Goal: Transaction & Acquisition: Purchase product/service

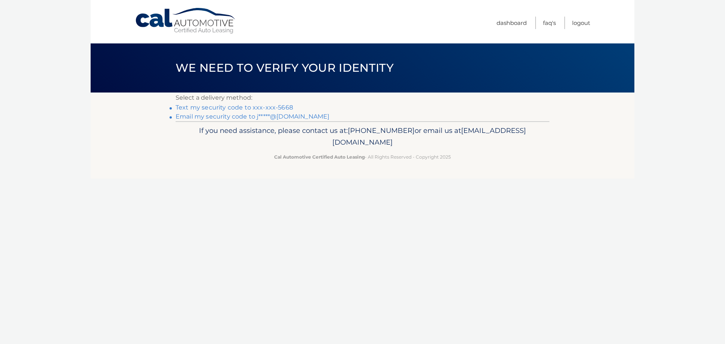
click at [192, 110] on link "Text my security code to xxx-xxx-5668" at bounding box center [234, 107] width 117 height 7
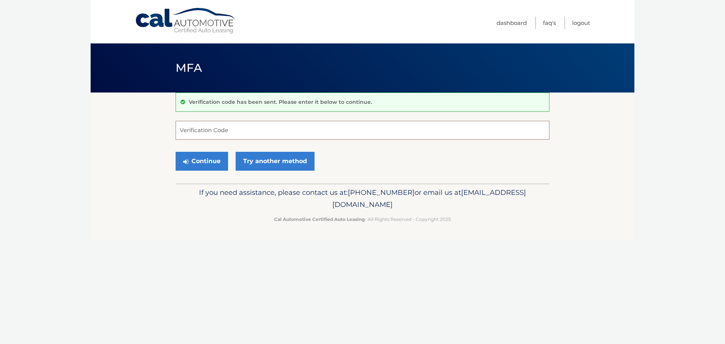
click at [227, 130] on input "Verification Code" at bounding box center [363, 130] width 374 height 19
type input "558523"
click at [176, 152] on button "Continue" at bounding box center [202, 161] width 52 height 19
click at [198, 165] on button "Continue" at bounding box center [202, 161] width 52 height 19
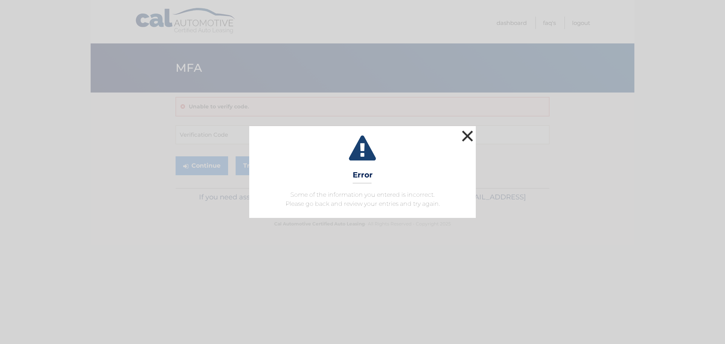
click at [466, 133] on button "×" at bounding box center [467, 135] width 15 height 15
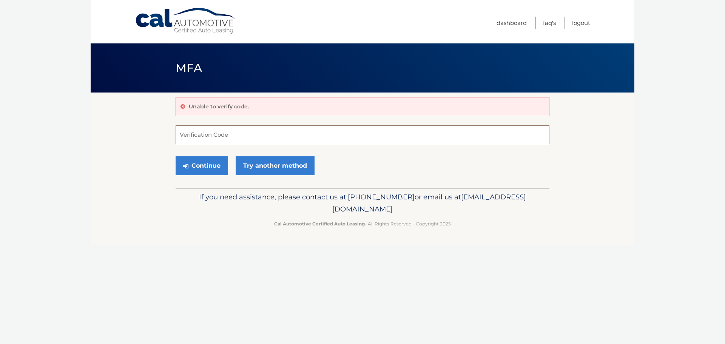
click at [215, 135] on input "Verification Code" at bounding box center [363, 134] width 374 height 19
type input "558523"
click at [205, 167] on button "Continue" at bounding box center [202, 165] width 52 height 19
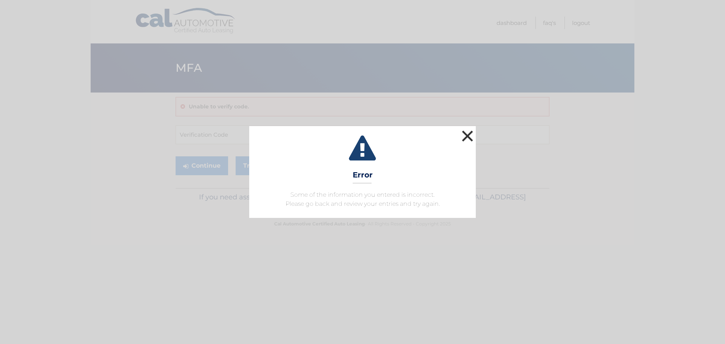
click at [469, 134] on button "×" at bounding box center [467, 135] width 15 height 15
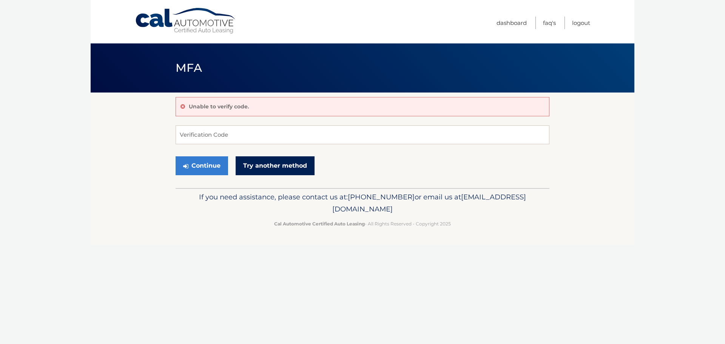
click at [266, 165] on link "Try another method" at bounding box center [275, 165] width 79 height 19
click at [209, 135] on input "Verification Code" at bounding box center [363, 134] width 374 height 19
type input "278295"
click at [176, 156] on button "Continue" at bounding box center [202, 165] width 52 height 19
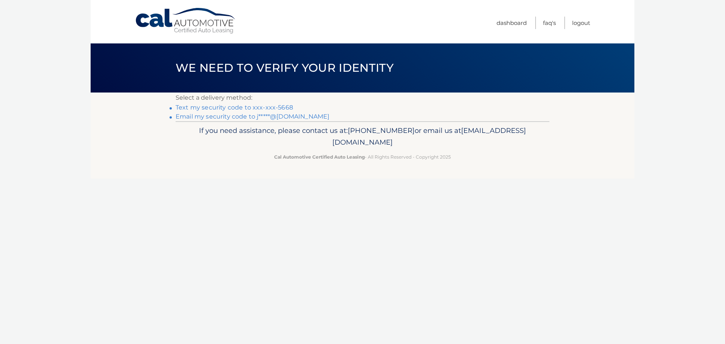
click at [225, 108] on link "Text my security code to xxx-xxx-5668" at bounding box center [234, 107] width 117 height 7
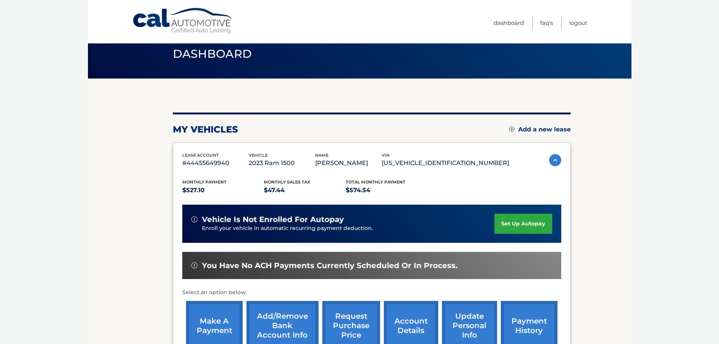
scroll to position [38, 0]
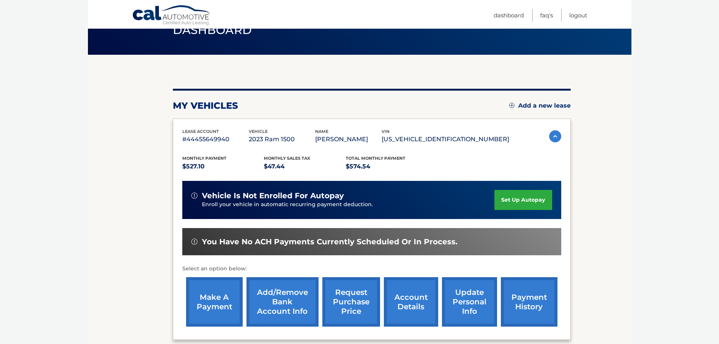
click at [198, 296] on link "make a payment" at bounding box center [214, 301] width 57 height 49
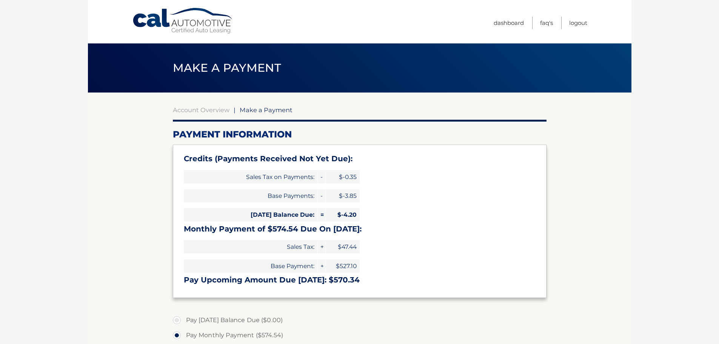
select select "NjhmNTRlMGYtMjRiOC00NWEwLWI4NzMtY2E1MDg2MjFhYzM1"
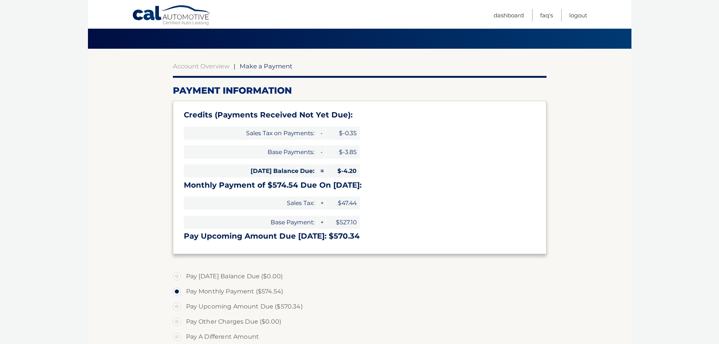
scroll to position [75, 0]
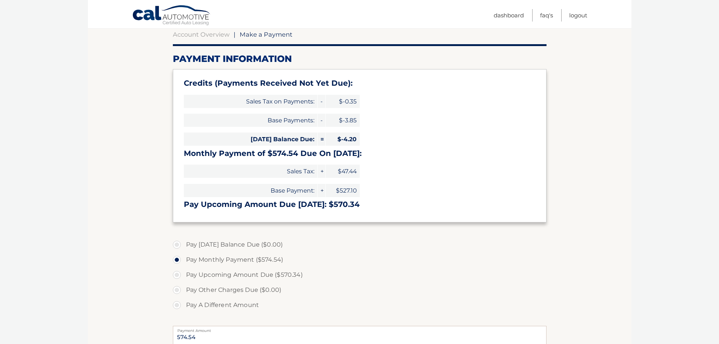
click at [203, 309] on label "Pay A Different Amount" at bounding box center [360, 304] width 374 height 15
click at [183, 309] on input "Pay A Different Amount" at bounding box center [180, 303] width 8 height 12
radio input "true"
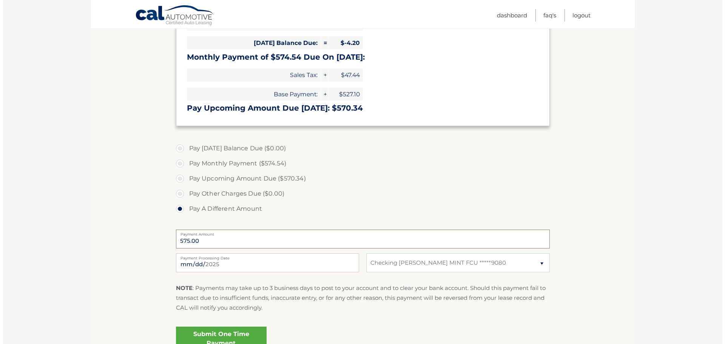
scroll to position [189, 0]
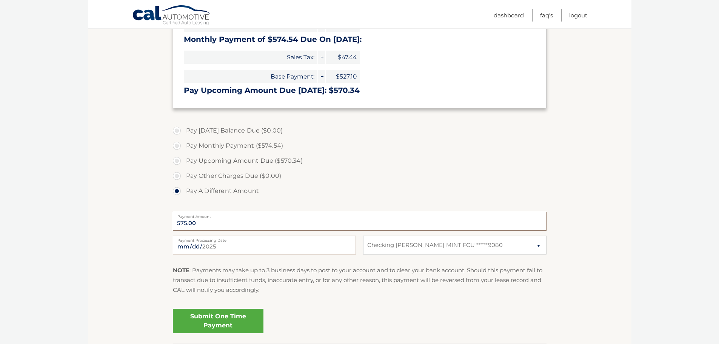
type input "575.00"
click at [248, 319] on link "Submit One Time Payment" at bounding box center [218, 321] width 91 height 24
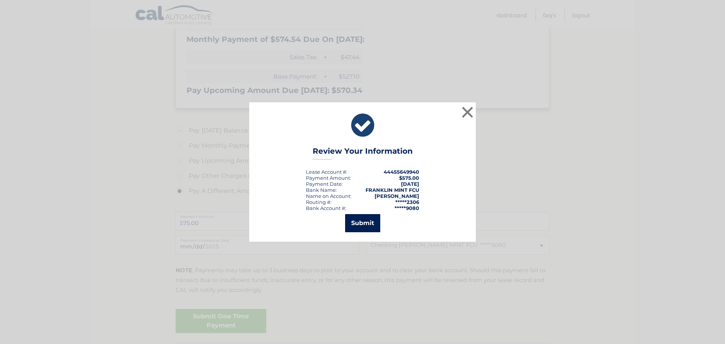
click at [376, 219] on button "Submit" at bounding box center [362, 223] width 35 height 18
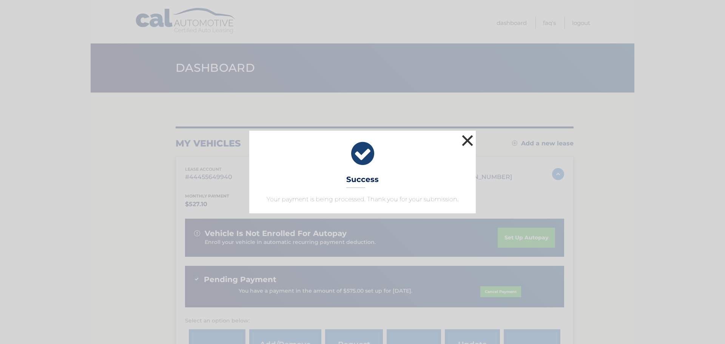
click at [468, 139] on button "×" at bounding box center [467, 140] width 15 height 15
